Goal: Transaction & Acquisition: Purchase product/service

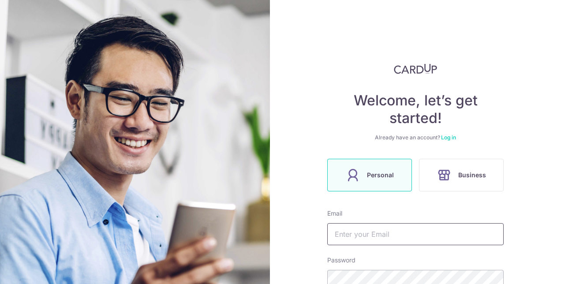
click at [457, 230] on input "text" at bounding box center [415, 234] width 176 height 22
type input "[EMAIL_ADDRESS][DOMAIN_NAME]"
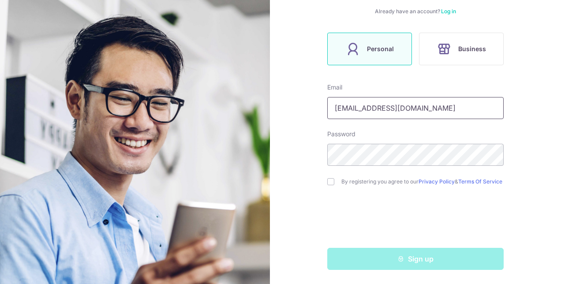
scroll to position [128, 0]
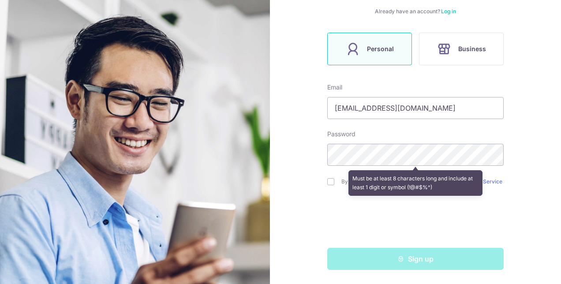
click at [278, 206] on div "Welcome, let’s get started! Already have an account? Log in Personal Business E…" at bounding box center [415, 142] width 291 height 284
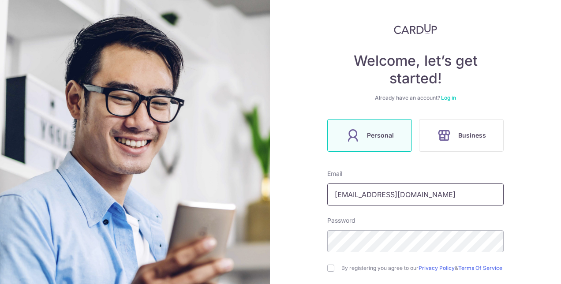
drag, startPoint x: 458, startPoint y: 191, endPoint x: 458, endPoint y: 197, distance: 5.3
click at [458, 196] on input "[EMAIL_ADDRESS][DOMAIN_NAME]" at bounding box center [415, 195] width 176 height 22
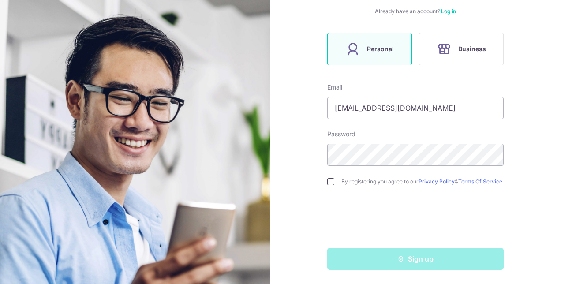
click at [331, 181] on input "checkbox" at bounding box center [330, 181] width 7 height 7
checkbox input "true"
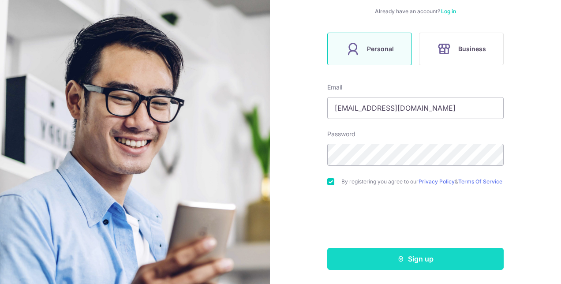
click at [418, 257] on button "Sign up" at bounding box center [415, 259] width 176 height 22
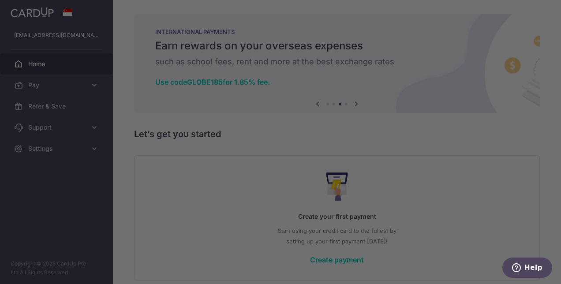
click at [450, 198] on div at bounding box center [283, 143] width 567 height 287
click at [453, 202] on div at bounding box center [283, 143] width 567 height 287
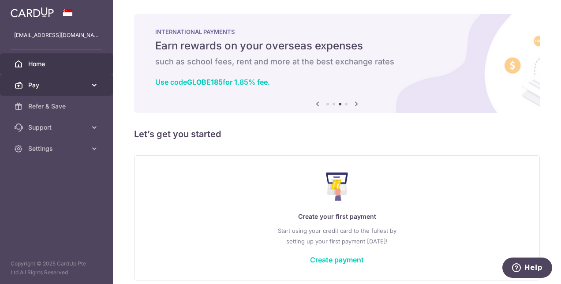
click at [90, 91] on link "Pay" at bounding box center [56, 85] width 113 height 21
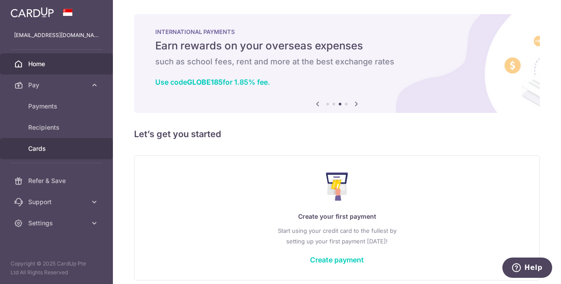
click at [86, 146] on link "Cards" at bounding box center [56, 148] width 113 height 21
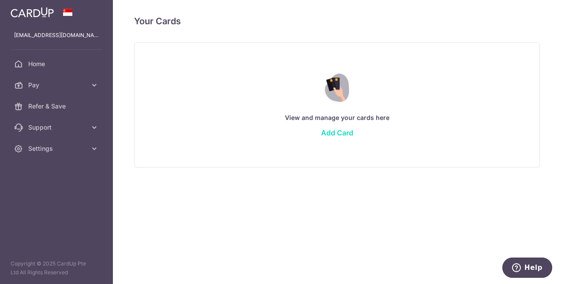
click at [344, 129] on link "Add Card" at bounding box center [337, 132] width 32 height 9
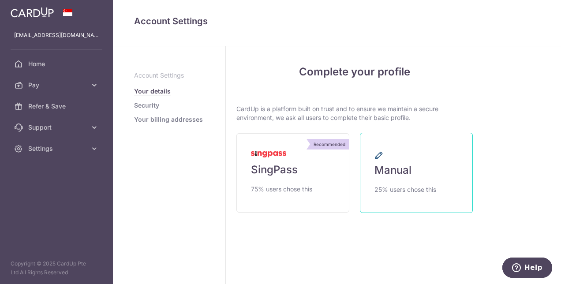
click at [408, 194] on span "25% users chose this" at bounding box center [406, 189] width 62 height 11
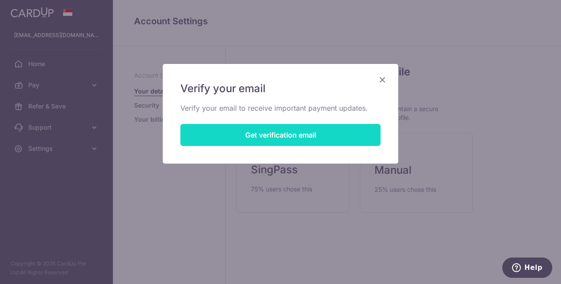
click at [292, 128] on button "Get verification email" at bounding box center [280, 135] width 200 height 22
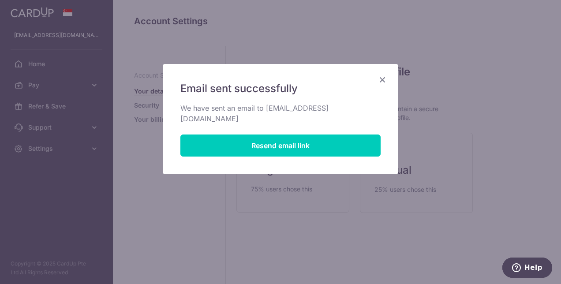
click at [382, 81] on icon "Close" at bounding box center [382, 79] width 11 height 11
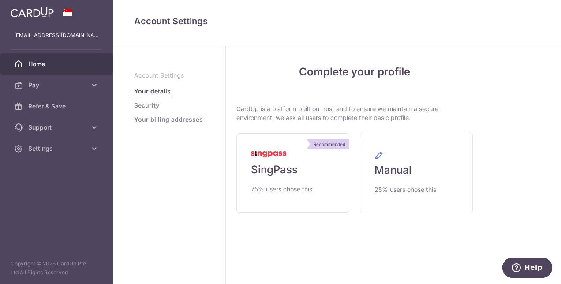
click at [30, 66] on span "Home" at bounding box center [57, 64] width 58 height 9
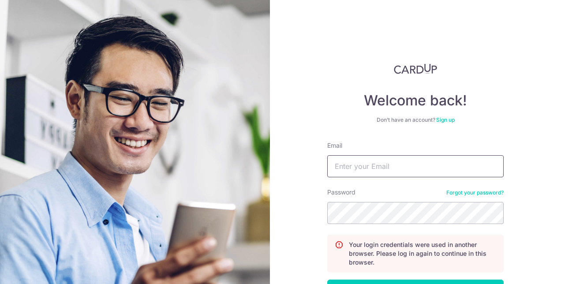
click at [349, 162] on input "Email" at bounding box center [415, 166] width 176 height 22
type input "=-=013540mlAJOe!"
type input "[EMAIL_ADDRESS][DOMAIN_NAME]"
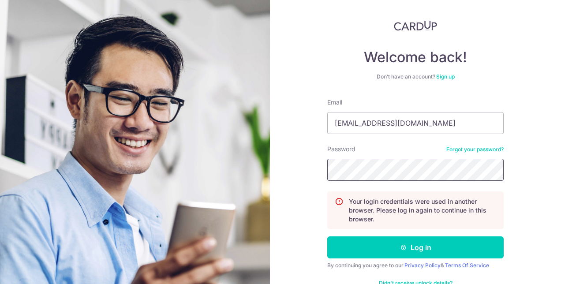
scroll to position [44, 0]
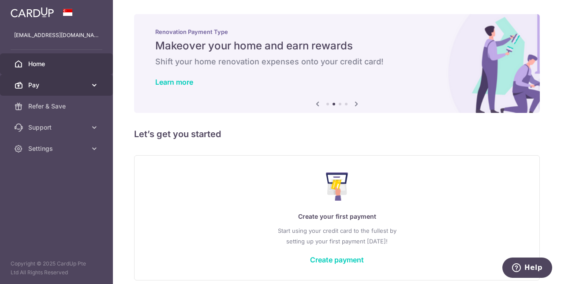
click at [37, 85] on span "Pay" at bounding box center [57, 85] width 58 height 9
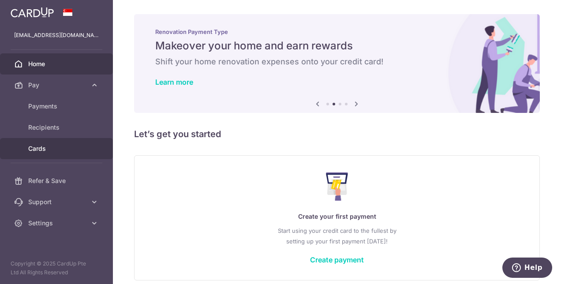
click at [71, 156] on link "Cards" at bounding box center [56, 148] width 113 height 21
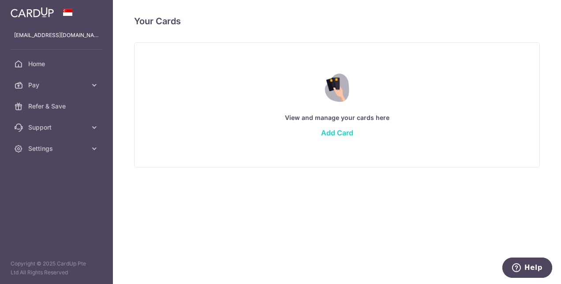
click at [345, 130] on link "Add Card" at bounding box center [337, 132] width 32 height 9
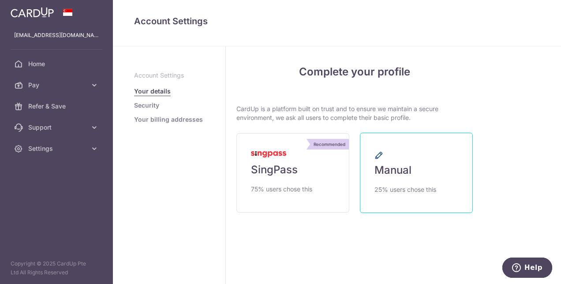
click at [394, 162] on link "Manual 25% users chose this" at bounding box center [416, 173] width 113 height 80
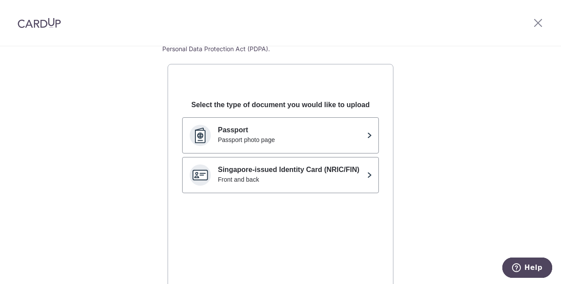
scroll to position [79, 0]
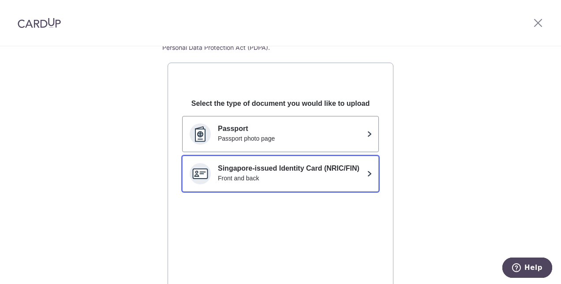
click at [300, 176] on div "Front and back" at bounding box center [291, 178] width 146 height 9
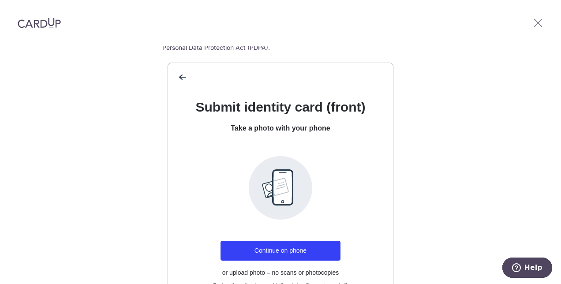
scroll to position [163, 0]
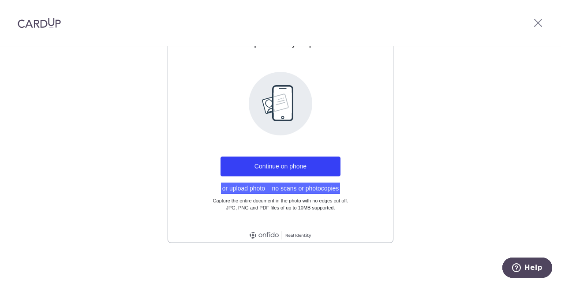
click at [232, 186] on button "or upload photo – no scans or photocopies" at bounding box center [281, 188] width 120 height 11
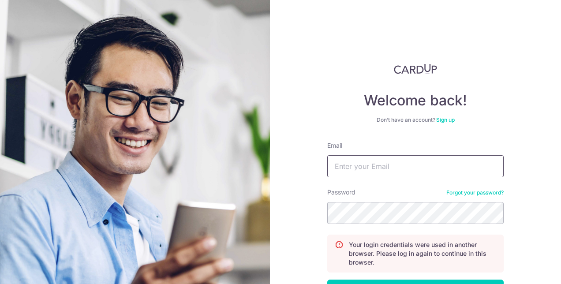
click at [360, 165] on input "Email" at bounding box center [415, 166] width 176 height 22
type input "[EMAIL_ADDRESS][DOMAIN_NAME]"
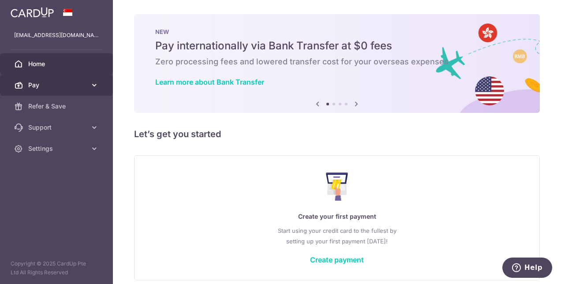
click at [66, 84] on span "Pay" at bounding box center [57, 85] width 58 height 9
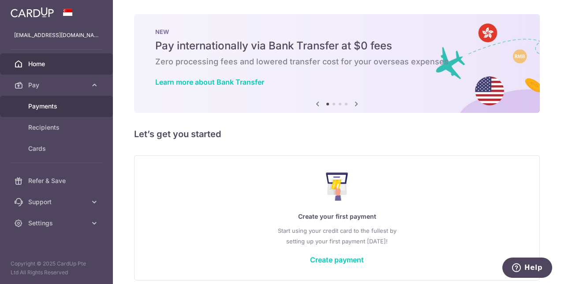
click at [37, 111] on link "Payments" at bounding box center [56, 106] width 113 height 21
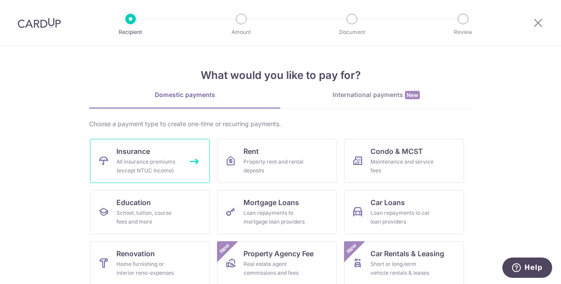
click at [141, 168] on div "All insurance premiums (except NTUC Income)" at bounding box center [148, 166] width 64 height 18
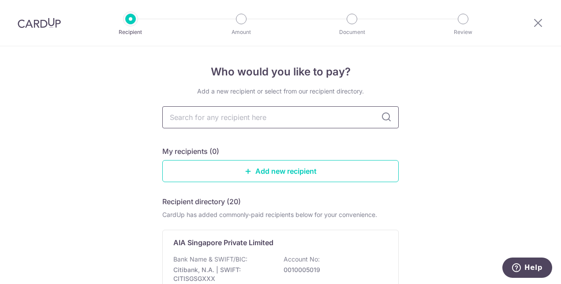
click at [229, 124] on input "text" at bounding box center [280, 117] width 236 height 22
type input "great eastern"
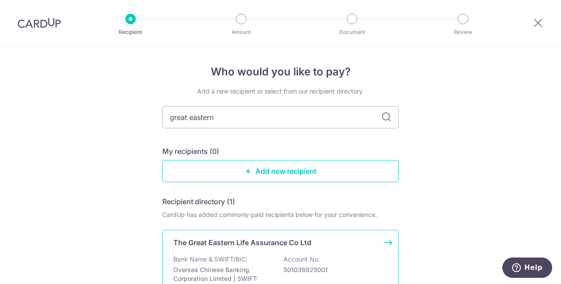
click at [183, 255] on p "Bank Name & SWIFT/BIC:" at bounding box center [210, 259] width 74 height 9
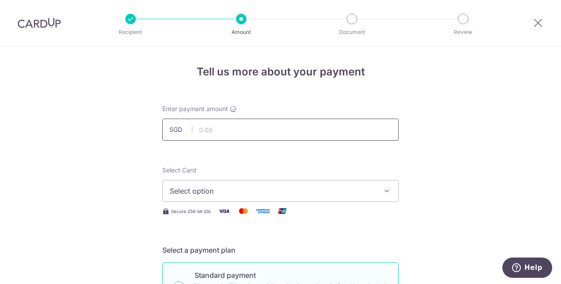
click at [222, 129] on input "text" at bounding box center [280, 130] width 236 height 22
click at [201, 200] on button "Select option" at bounding box center [280, 191] width 236 height 22
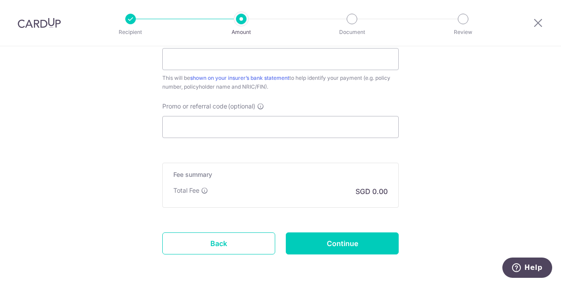
scroll to position [523, 0]
